Goal: Transaction & Acquisition: Purchase product/service

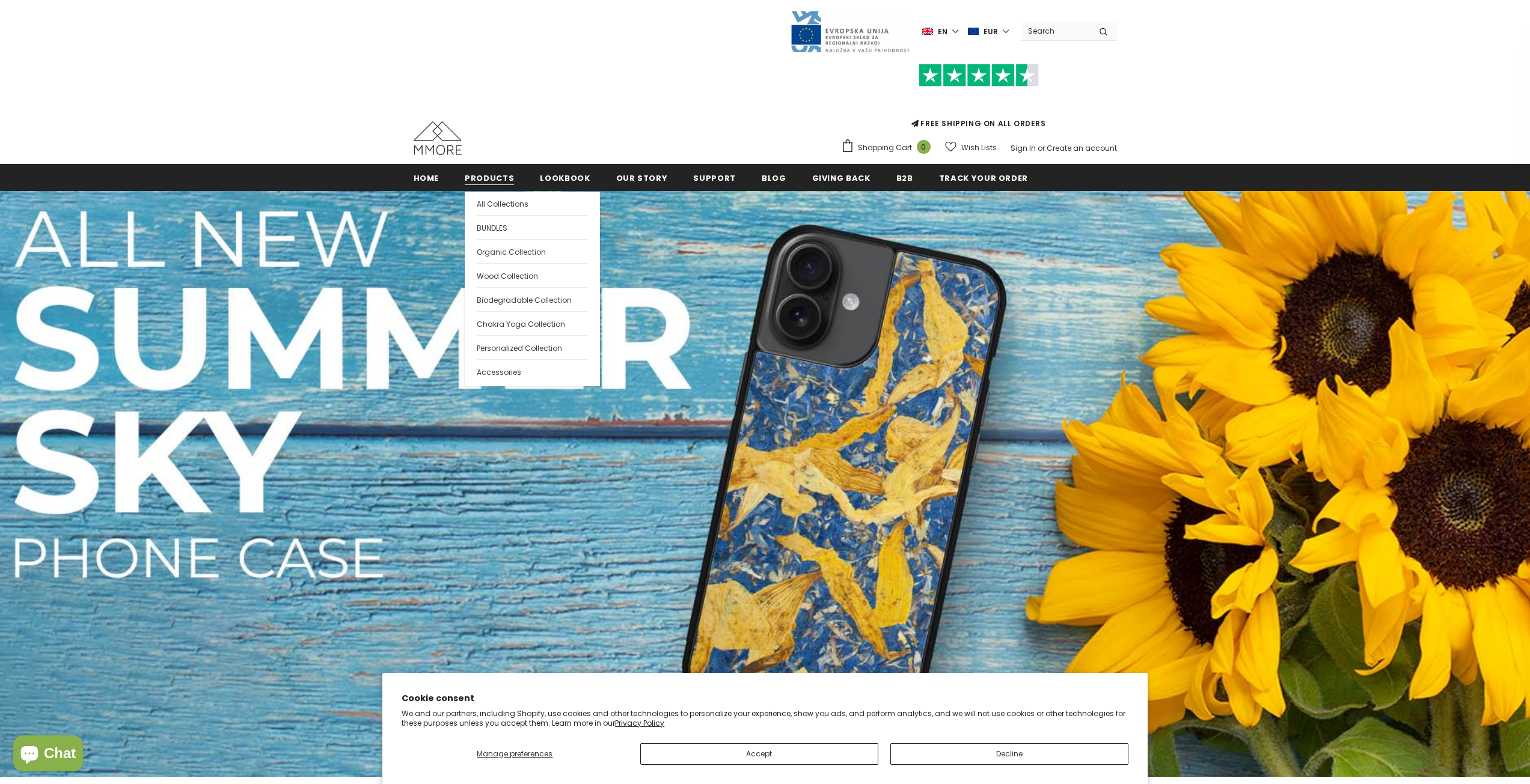
click at [471, 175] on span "Products" at bounding box center [489, 178] width 50 height 11
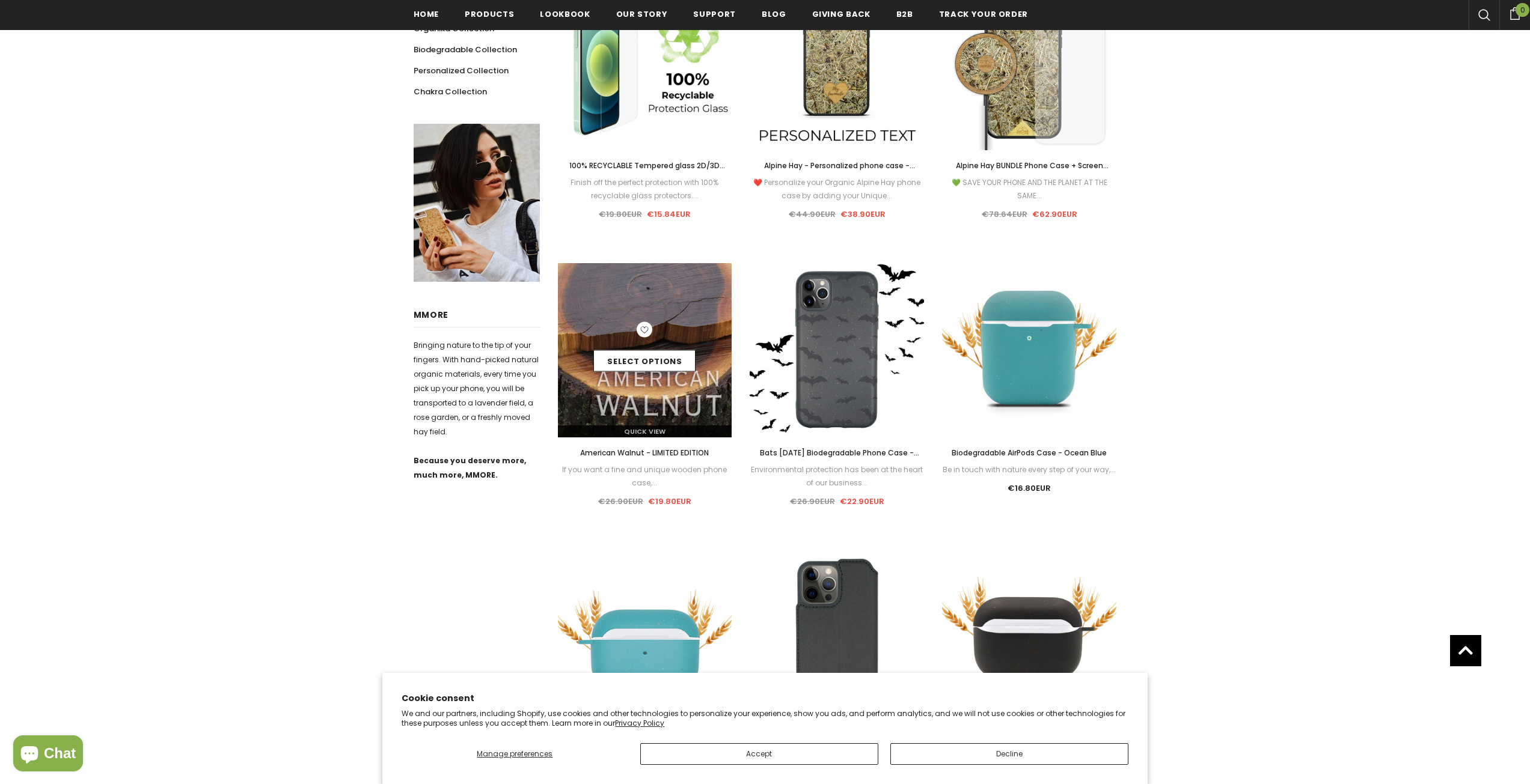
scroll to position [361, 0]
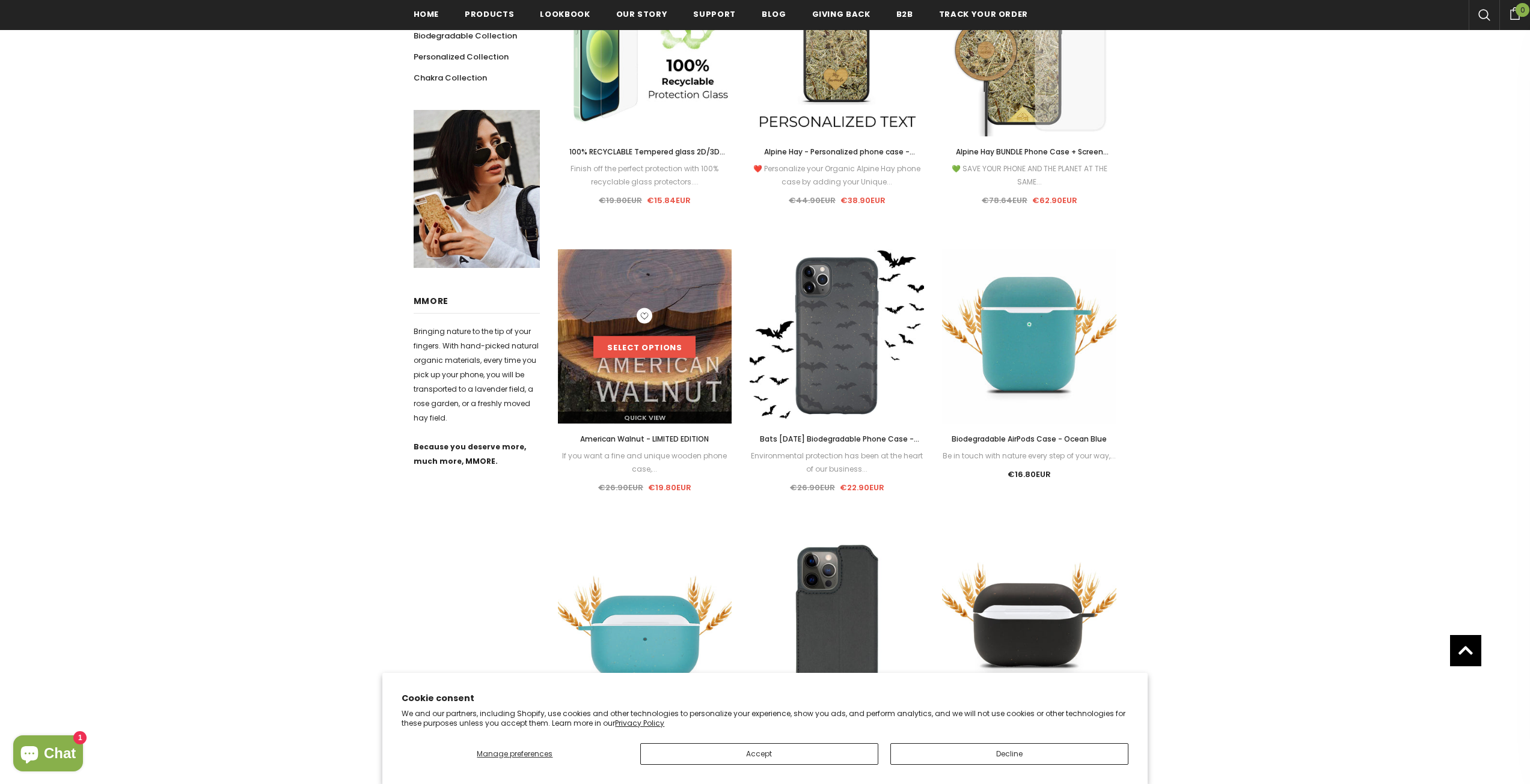
click at [675, 343] on link "Select options" at bounding box center [644, 347] width 102 height 21
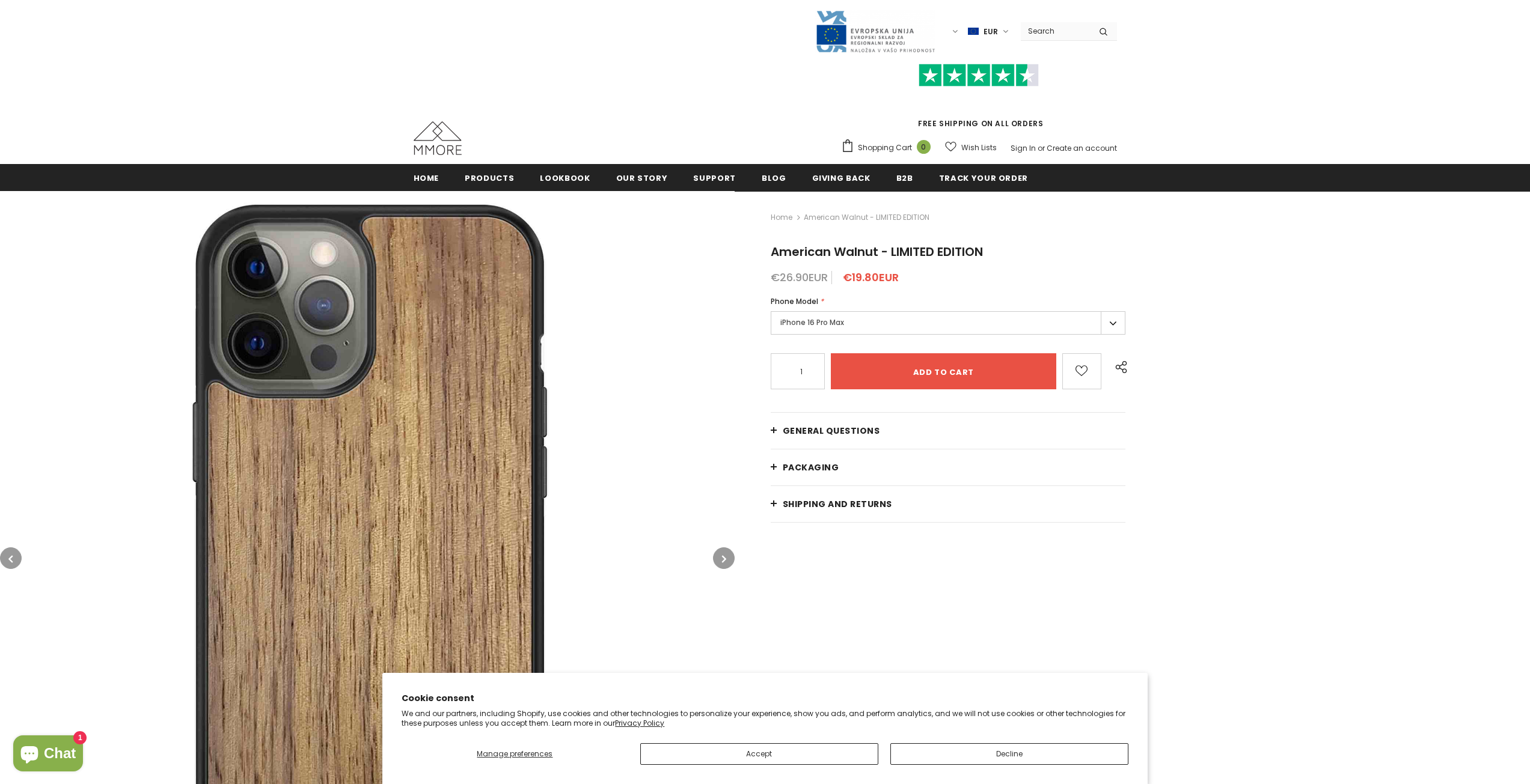
click at [844, 314] on label "iPhone 16 Pro Max" at bounding box center [948, 322] width 355 height 23
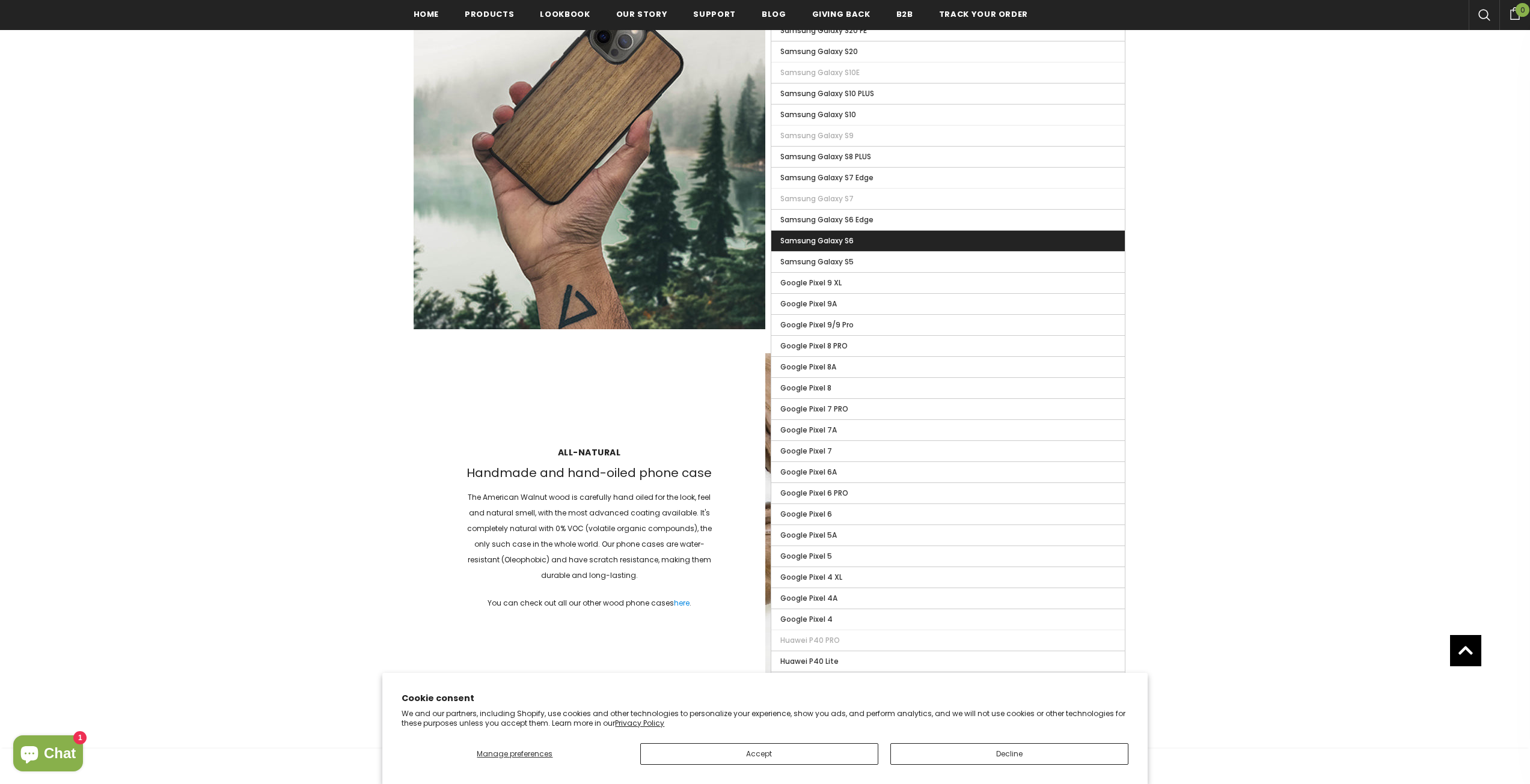
scroll to position [1385, 0]
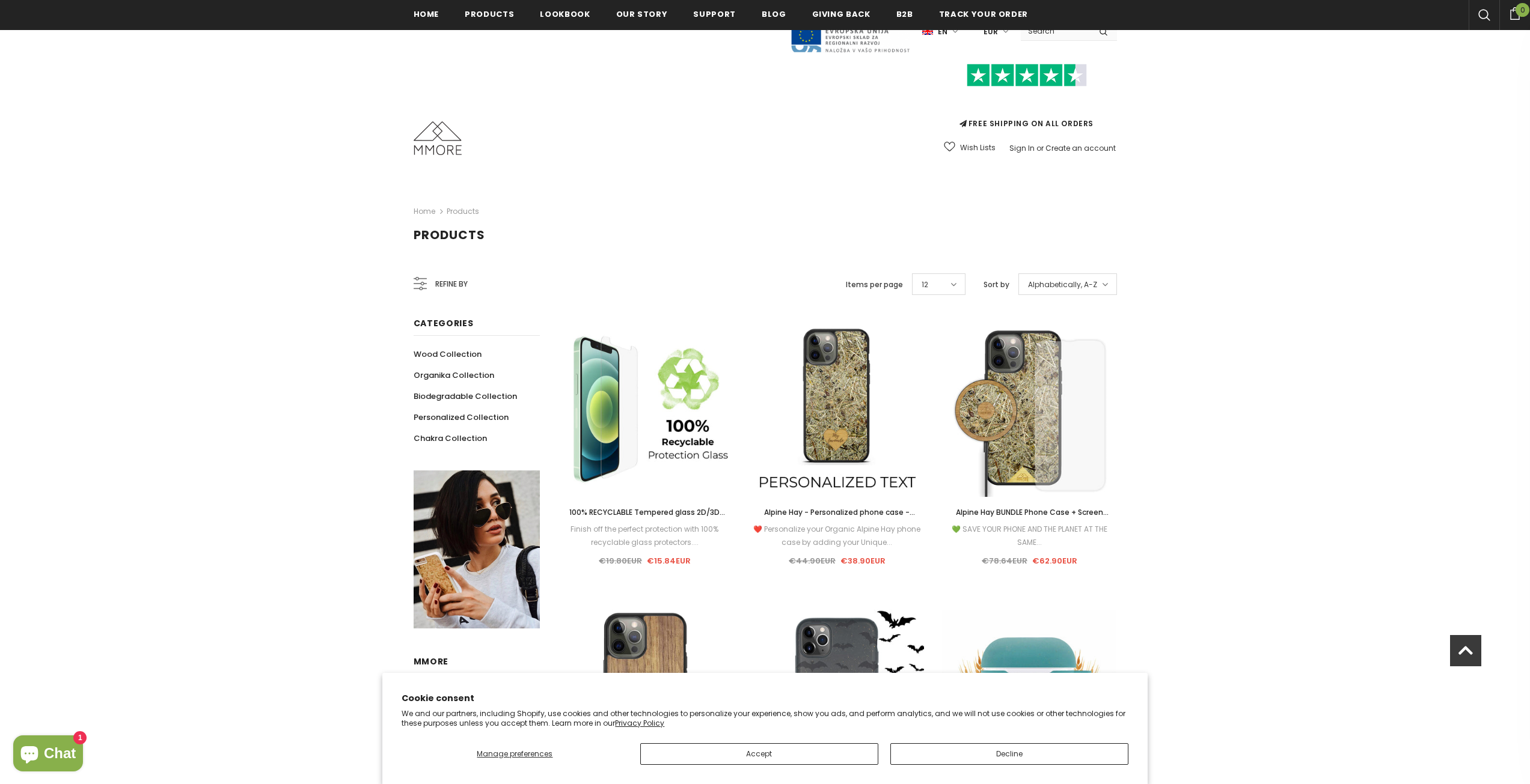
scroll to position [361, 0]
